Goal: Task Accomplishment & Management: Manage account settings

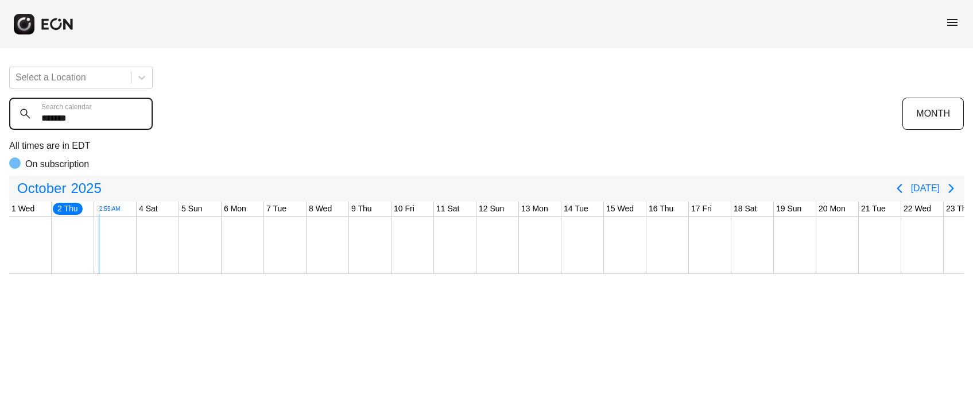
scroll to position [0, 42]
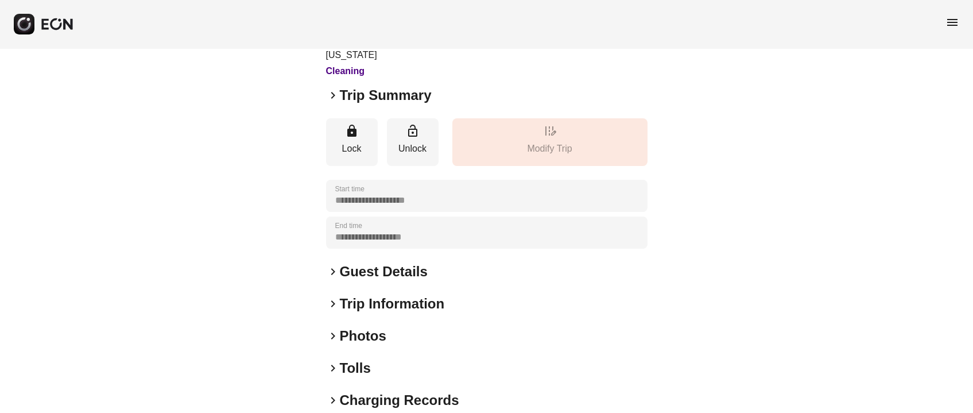
scroll to position [160, 0]
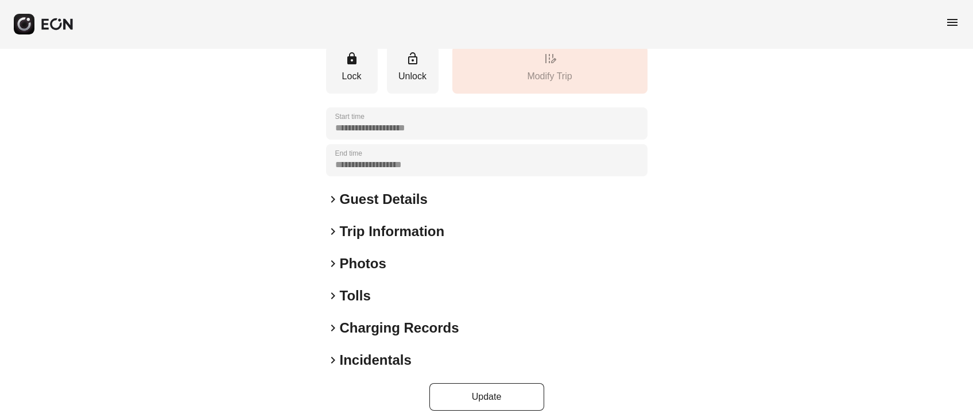
click at [355, 254] on h2 "Photos" at bounding box center [363, 263] width 46 height 18
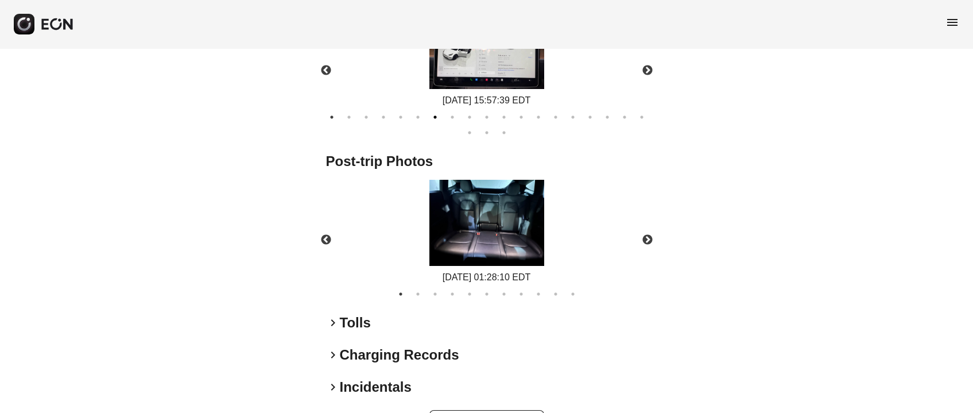
scroll to position [625, 0]
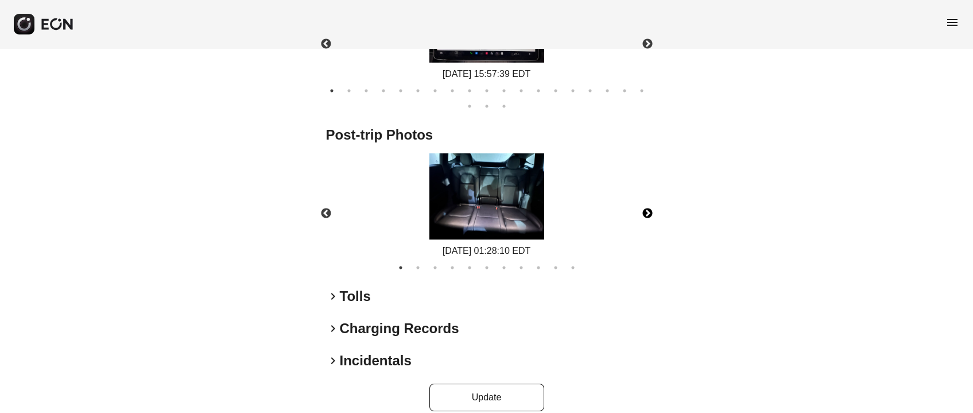
click at [644, 201] on button "Next" at bounding box center [647, 213] width 40 height 40
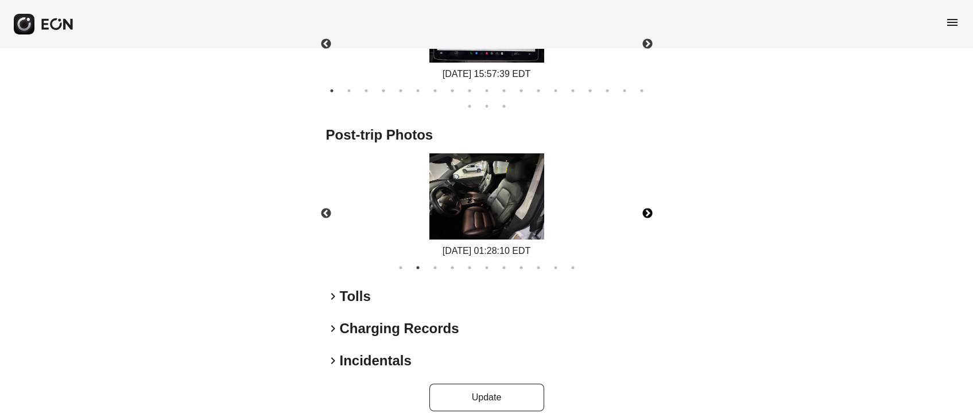
click at [644, 201] on button "Next" at bounding box center [647, 213] width 40 height 40
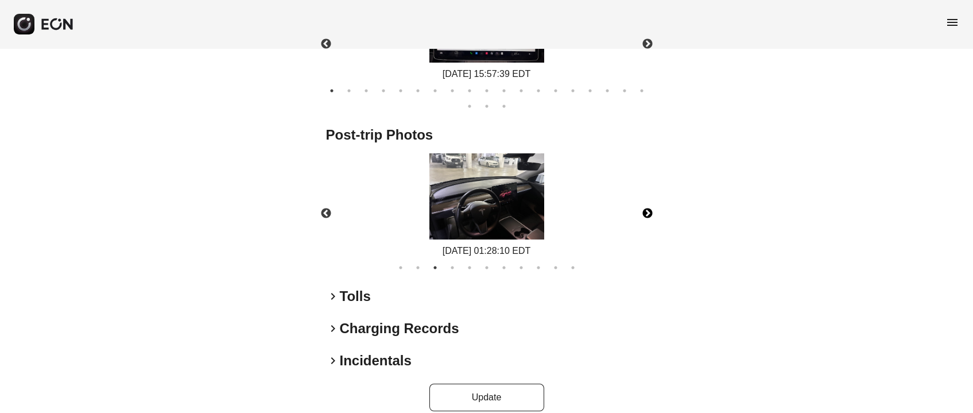
click at [644, 201] on button "Next" at bounding box center [647, 213] width 40 height 40
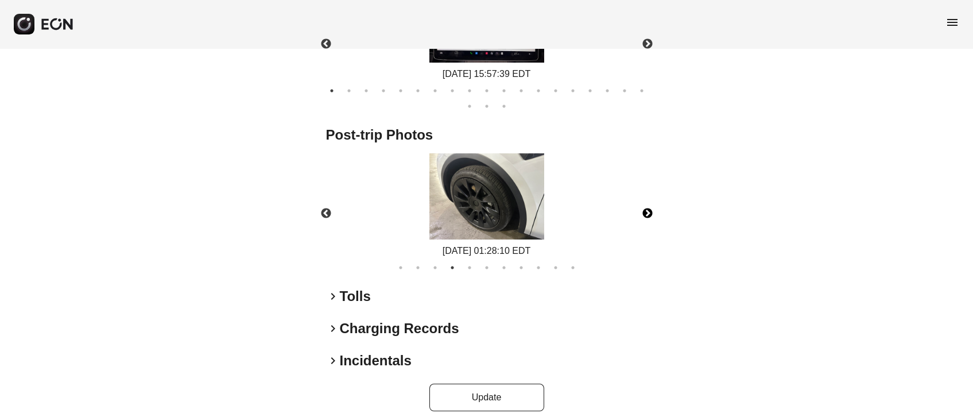
click at [644, 201] on button "Next" at bounding box center [647, 213] width 40 height 40
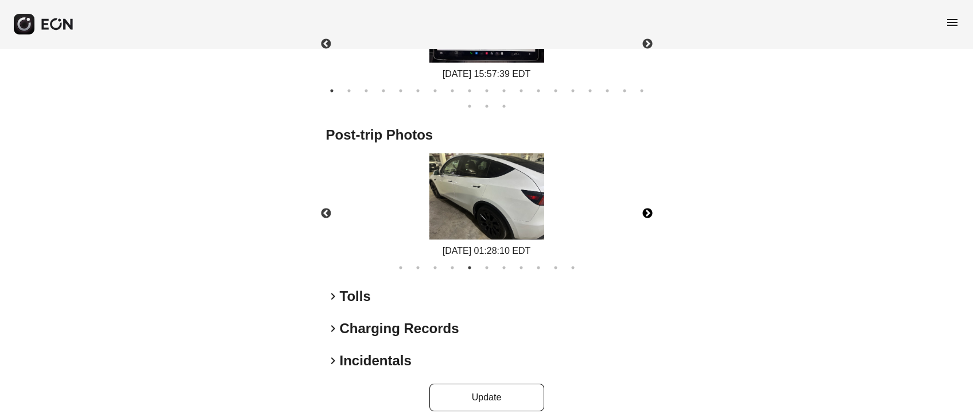
click at [644, 201] on button "Next" at bounding box center [647, 213] width 40 height 40
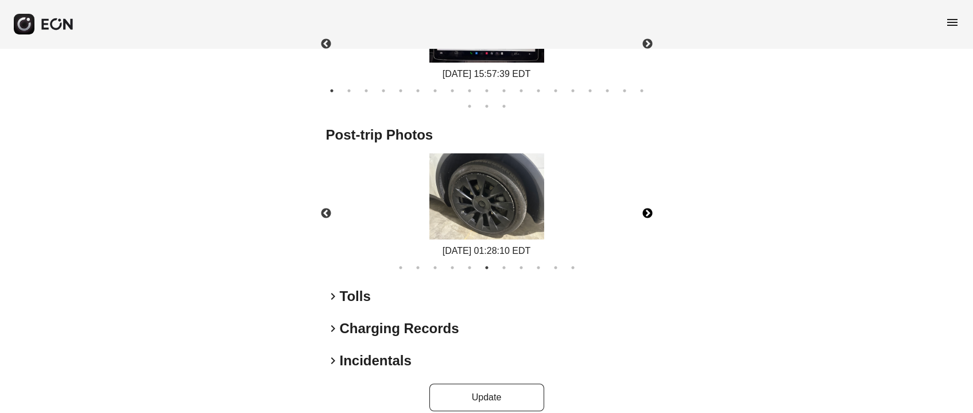
click at [644, 201] on button "Next" at bounding box center [647, 213] width 40 height 40
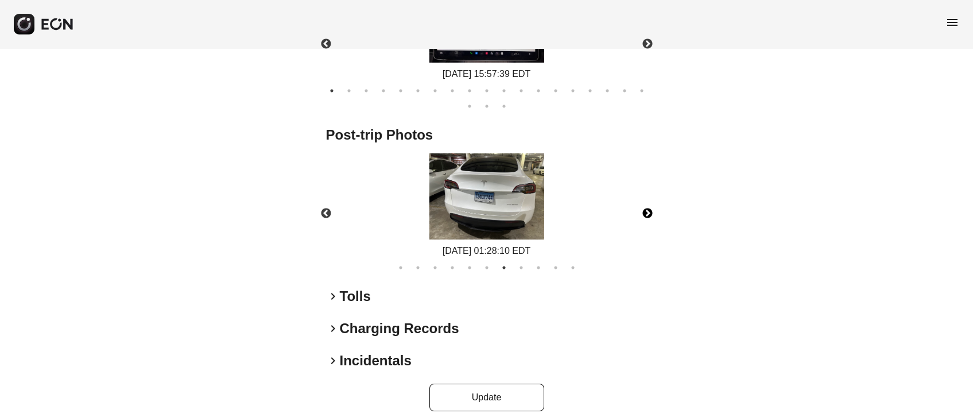
click at [644, 201] on button "Next" at bounding box center [647, 213] width 40 height 40
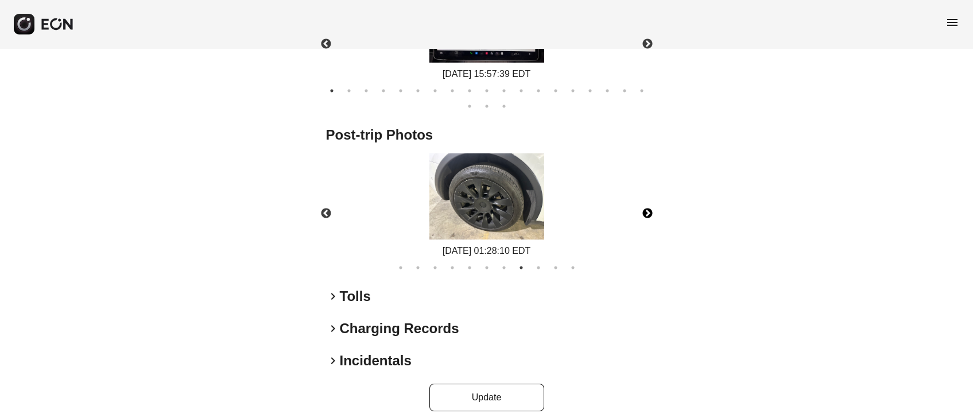
click at [643, 201] on button "Next" at bounding box center [647, 213] width 40 height 40
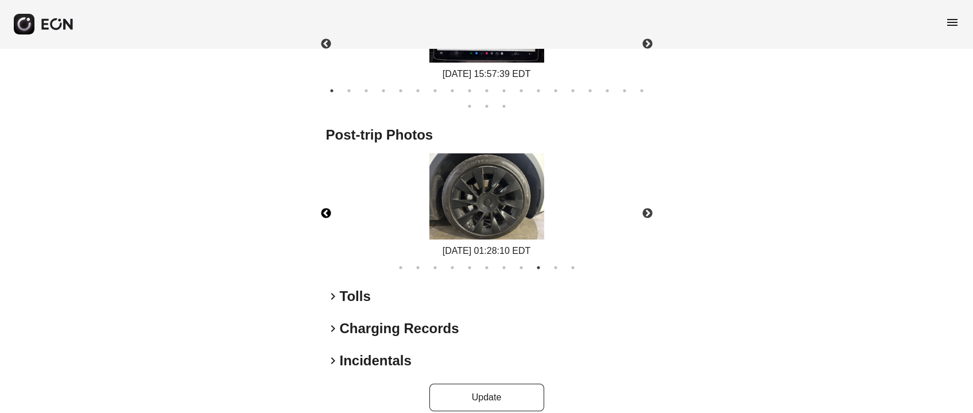
click at [322, 193] on button "Previous" at bounding box center [326, 213] width 40 height 40
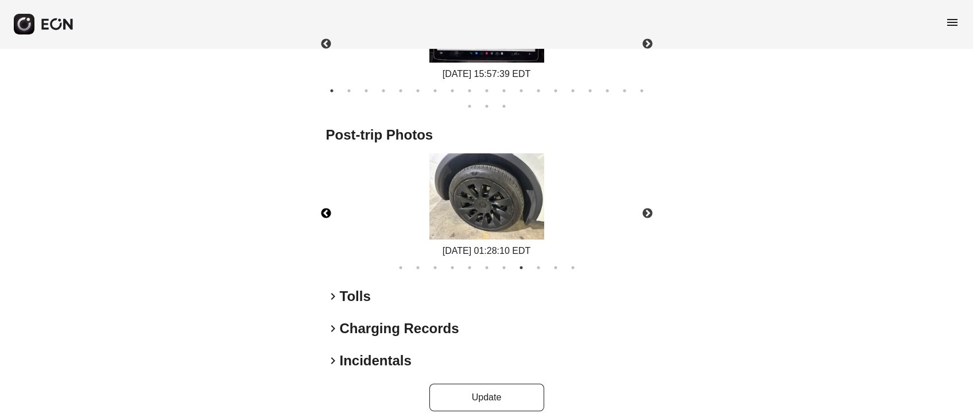
click at [323, 193] on button "Previous" at bounding box center [326, 213] width 40 height 40
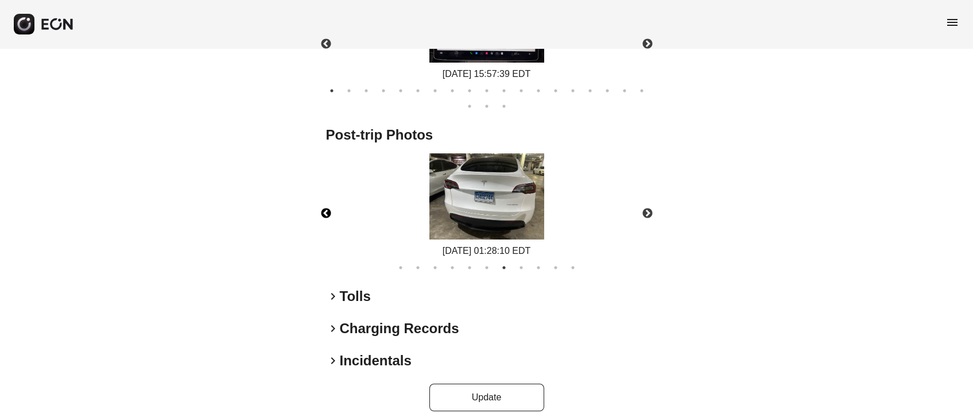
click at [323, 193] on button "Previous" at bounding box center [326, 213] width 40 height 40
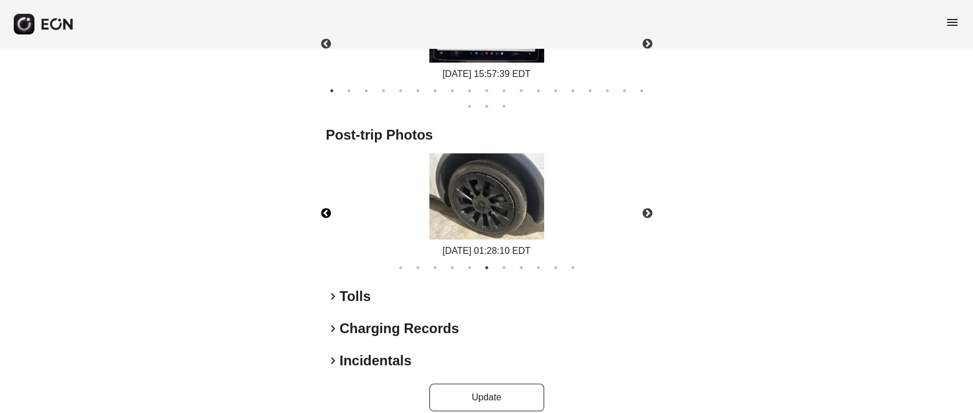
click at [323, 193] on button "Previous" at bounding box center [326, 213] width 40 height 40
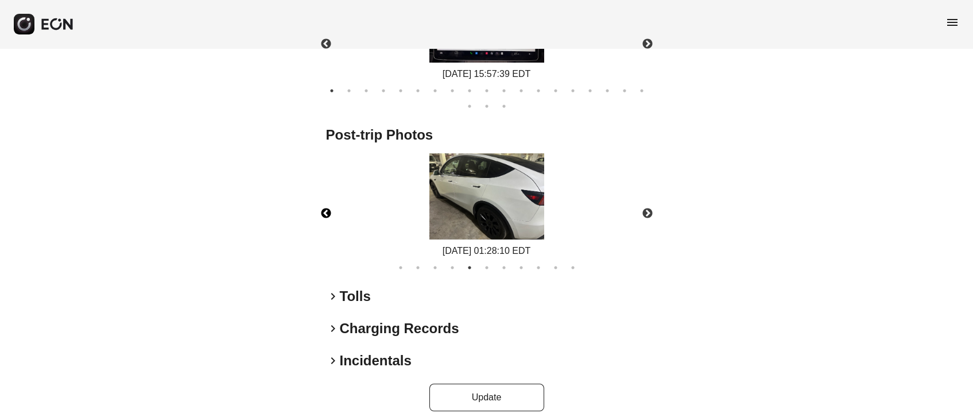
click at [323, 193] on button "Previous" at bounding box center [326, 213] width 40 height 40
click at [323, 194] on button "Previous" at bounding box center [326, 213] width 40 height 40
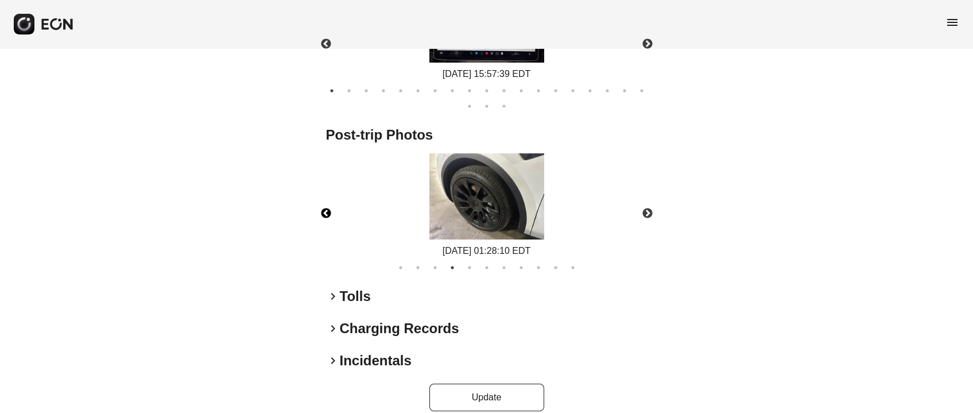
click at [323, 194] on button "Previous" at bounding box center [326, 213] width 40 height 40
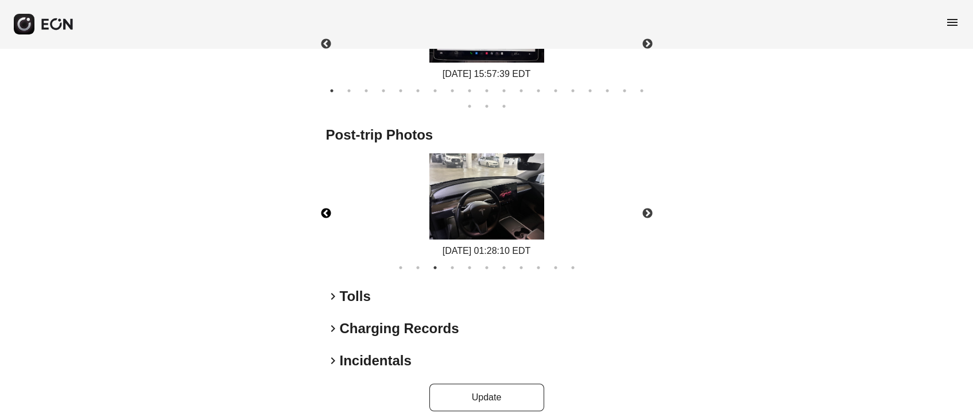
click at [323, 194] on button "Previous" at bounding box center [326, 213] width 40 height 40
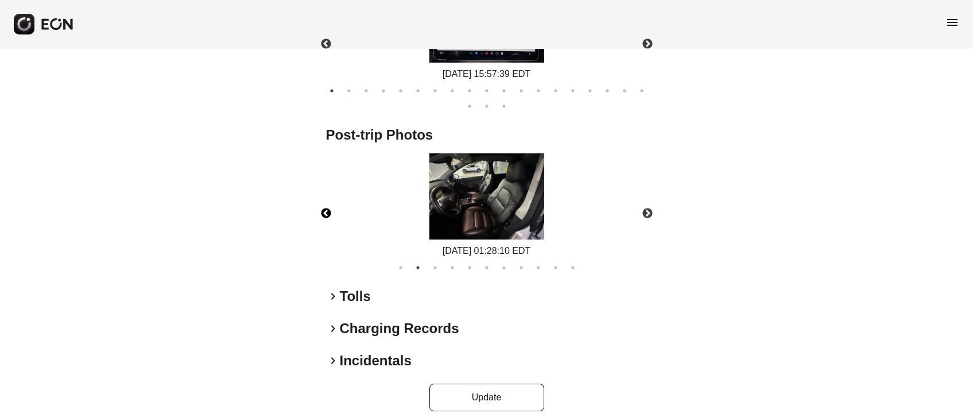
click at [323, 194] on button "Previous" at bounding box center [326, 213] width 40 height 40
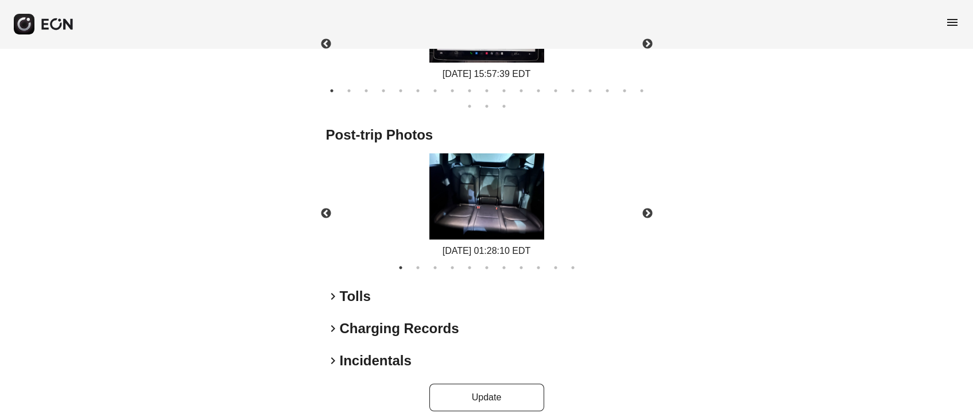
drag, startPoint x: 549, startPoint y: 203, endPoint x: 249, endPoint y: 208, distance: 300.2
click at [651, 193] on button "Next" at bounding box center [647, 213] width 40 height 40
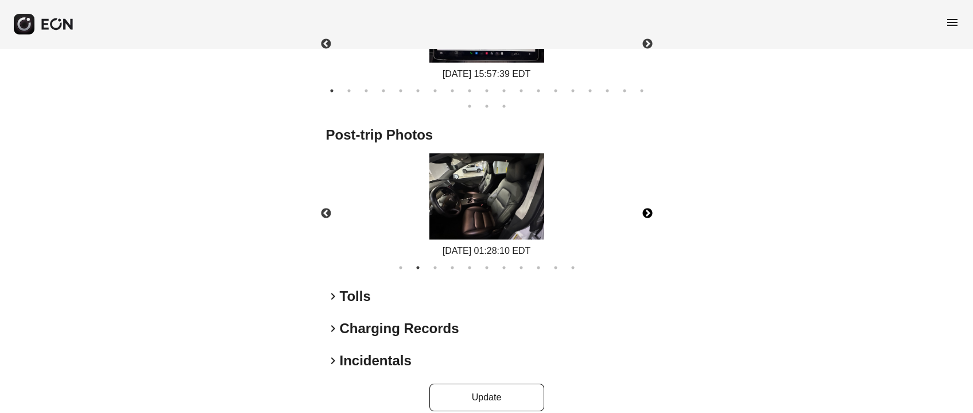
click at [645, 199] on button "Next" at bounding box center [647, 213] width 40 height 40
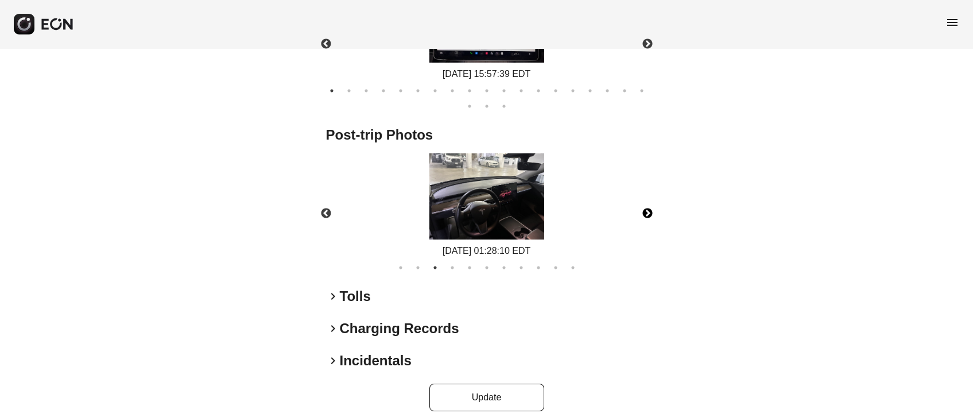
click at [648, 193] on button "Next" at bounding box center [647, 213] width 40 height 40
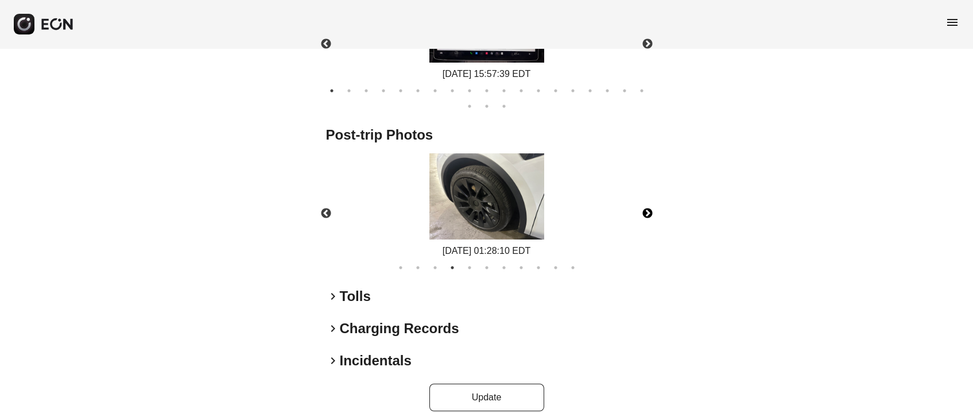
click at [656, 197] on button "Next" at bounding box center [647, 213] width 40 height 40
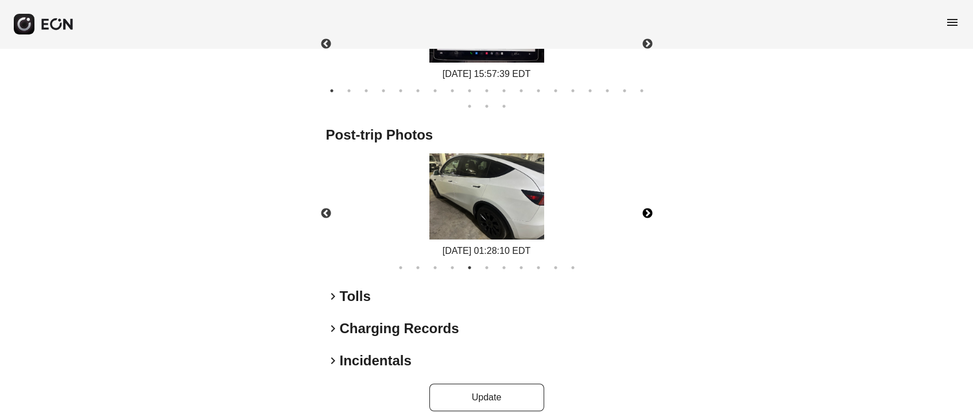
click at [645, 204] on button "Next" at bounding box center [647, 213] width 40 height 40
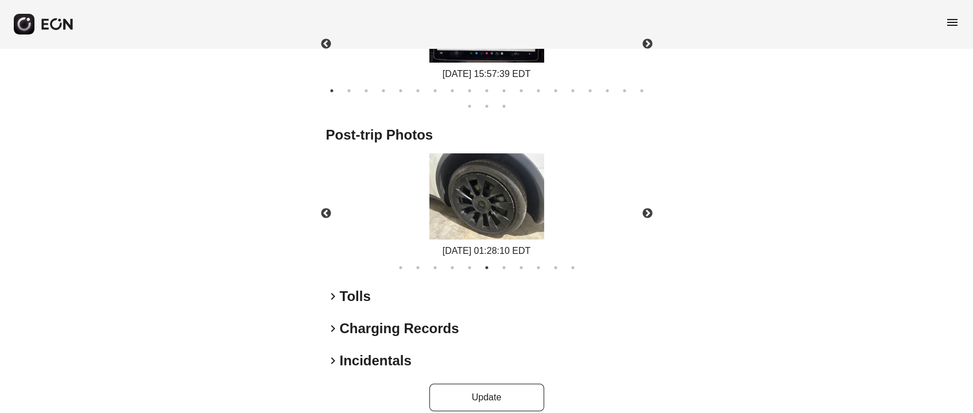
click at [650, 199] on button "Next" at bounding box center [647, 213] width 40 height 40
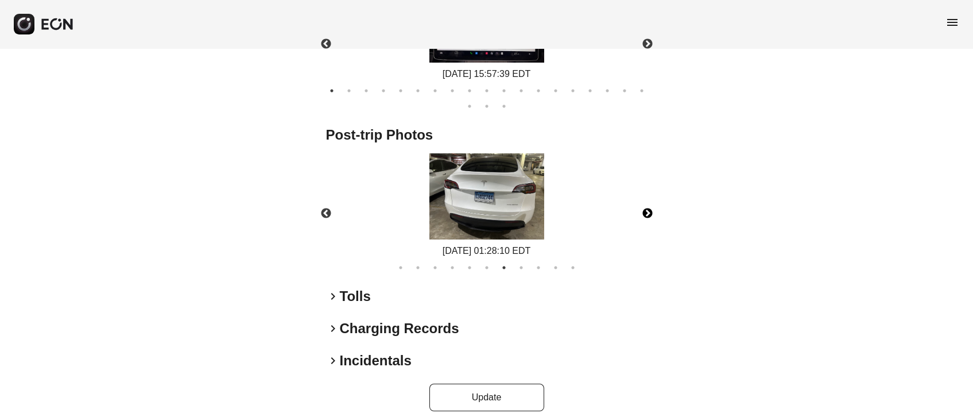
click at [647, 199] on button "Next" at bounding box center [647, 213] width 40 height 40
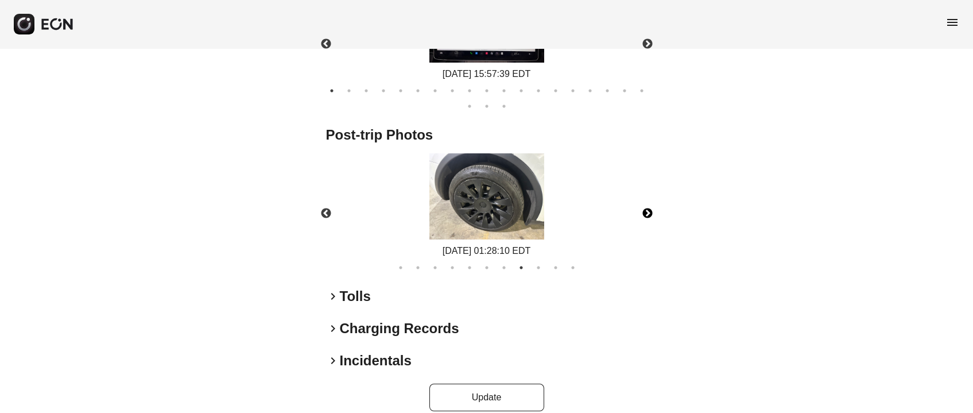
click at [642, 195] on button "Next" at bounding box center [647, 213] width 40 height 40
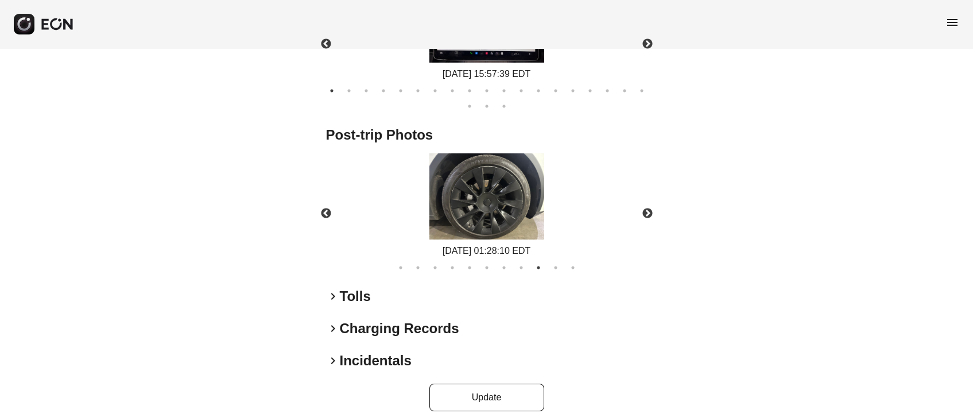
click at [650, 199] on button "Next" at bounding box center [647, 213] width 40 height 40
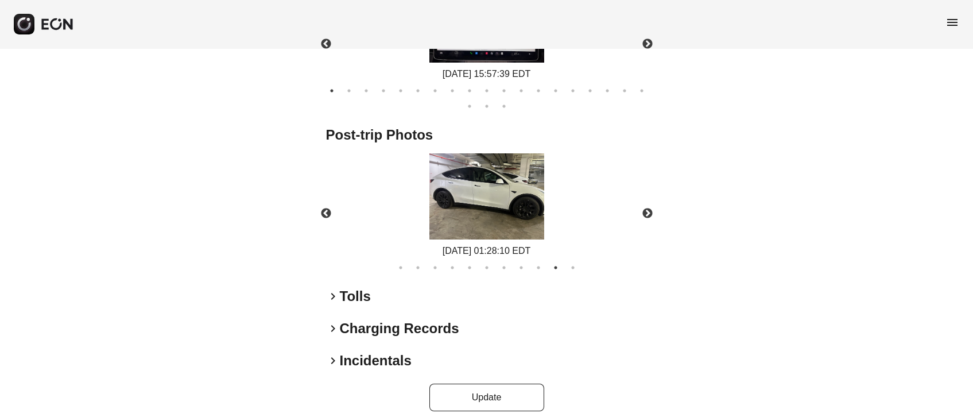
drag, startPoint x: 501, startPoint y: 199, endPoint x: 309, endPoint y: 223, distance: 192.7
click at [643, 199] on button "Next" at bounding box center [647, 213] width 40 height 40
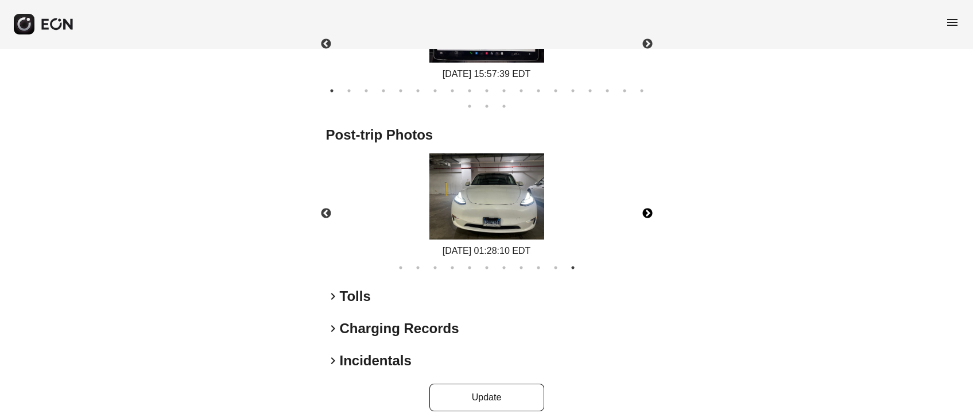
click at [648, 202] on button "Next" at bounding box center [647, 213] width 40 height 40
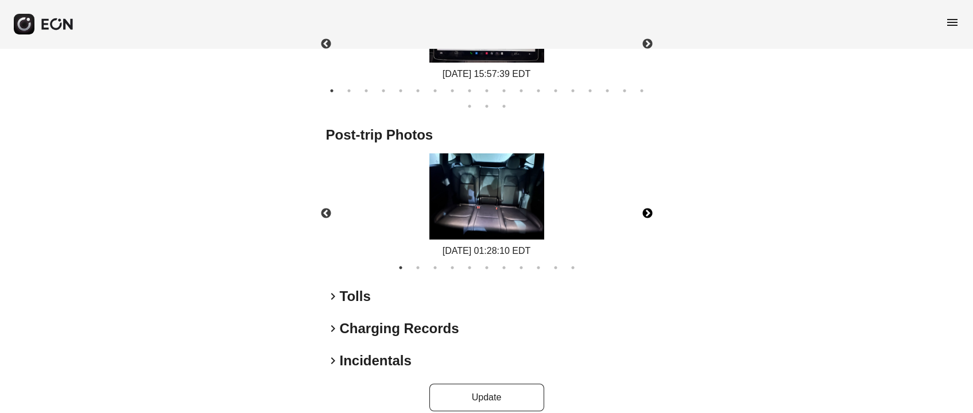
click at [645, 195] on button "Next" at bounding box center [647, 213] width 40 height 40
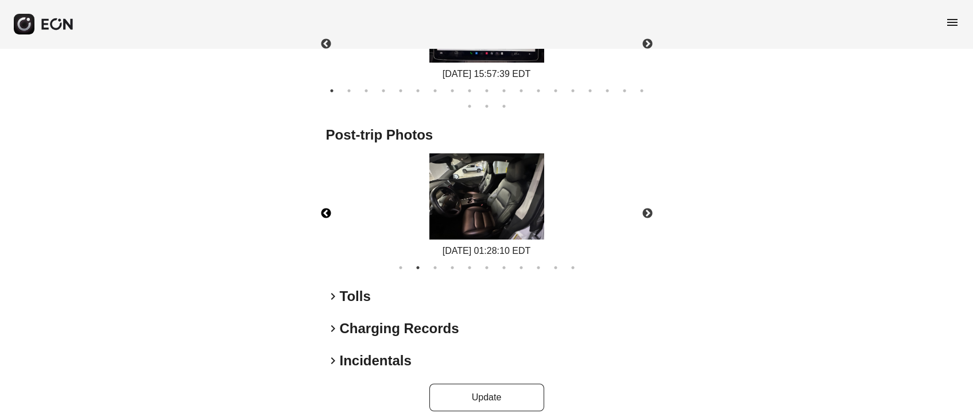
drag, startPoint x: 324, startPoint y: 197, endPoint x: 304, endPoint y: 210, distance: 24.0
click at [323, 197] on button "Previous" at bounding box center [326, 213] width 40 height 40
